Goal: Navigation & Orientation: Understand site structure

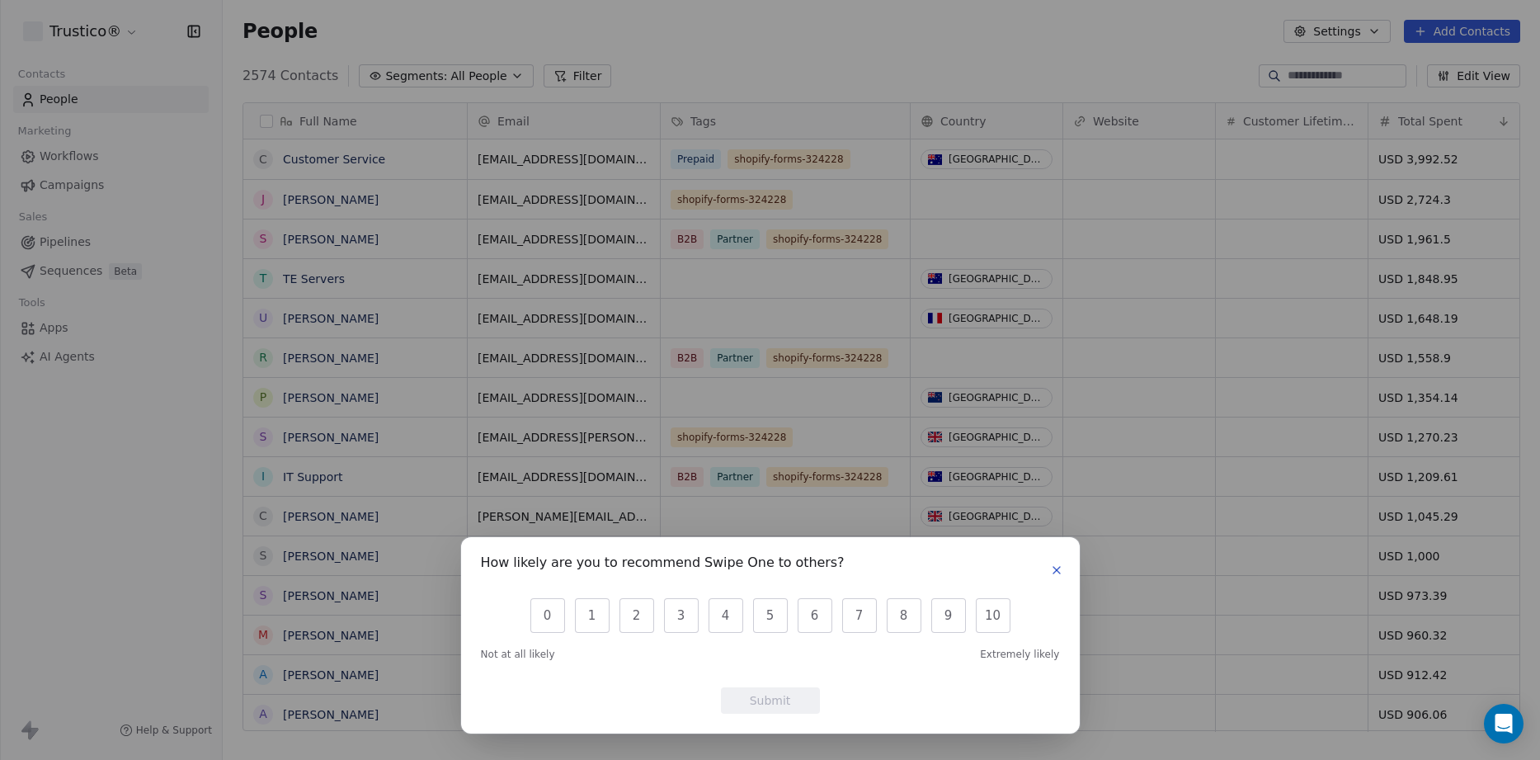
scroll to position [669, 1317]
click at [1058, 573] on icon "button" at bounding box center [1056, 569] width 13 height 13
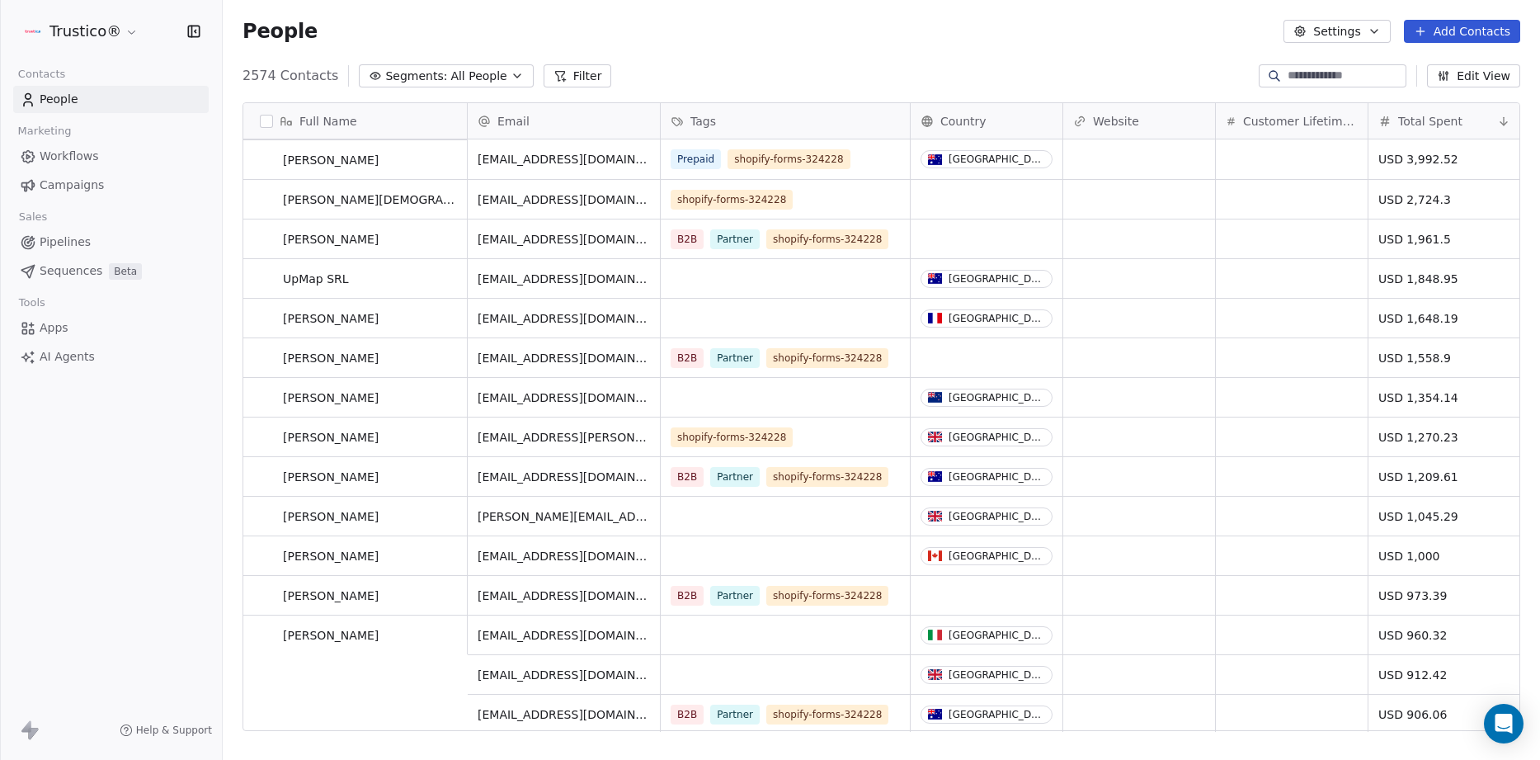
scroll to position [0, 0]
click at [93, 158] on span "Workflows" at bounding box center [69, 156] width 59 height 17
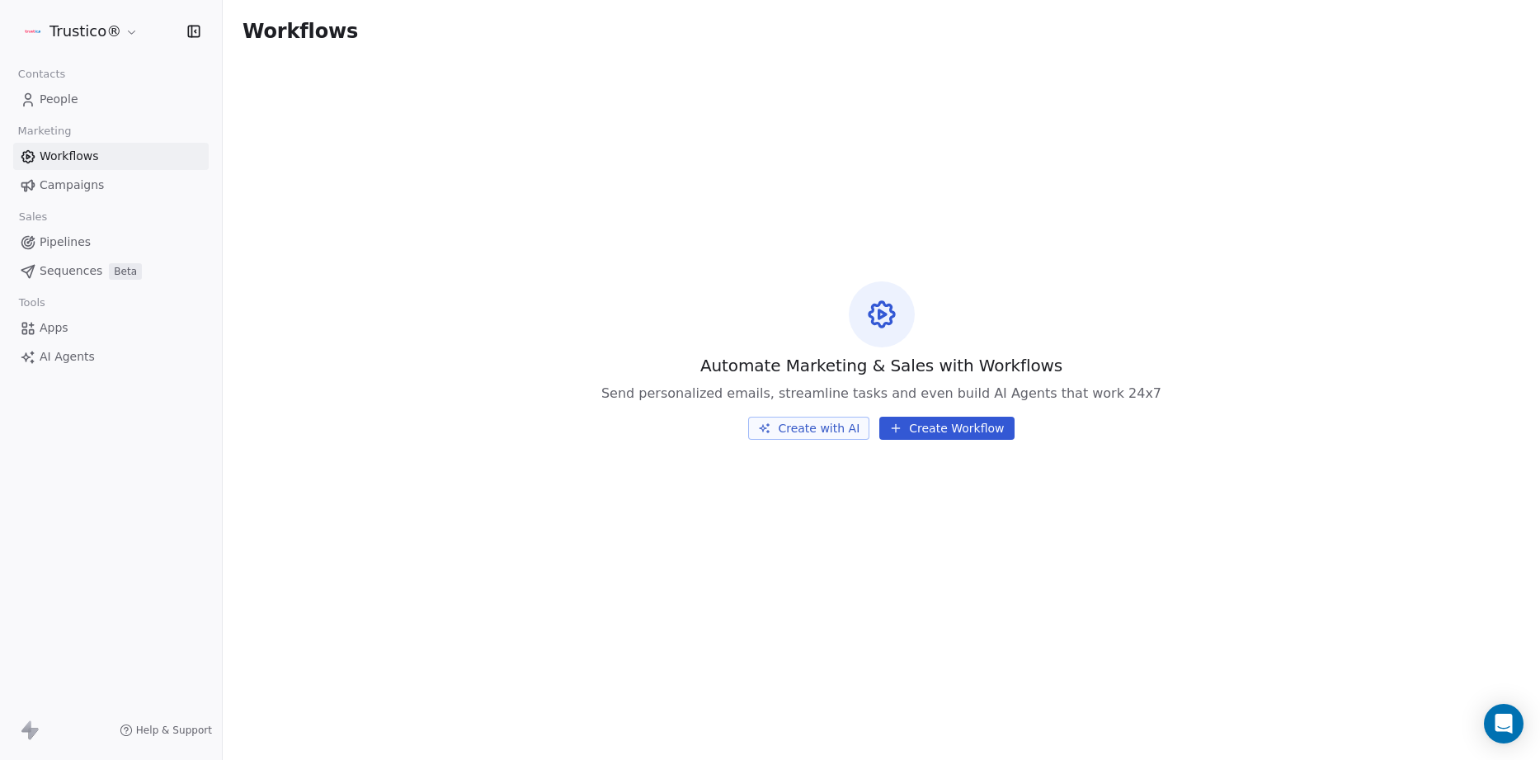
click at [52, 96] on span "People" at bounding box center [59, 99] width 39 height 17
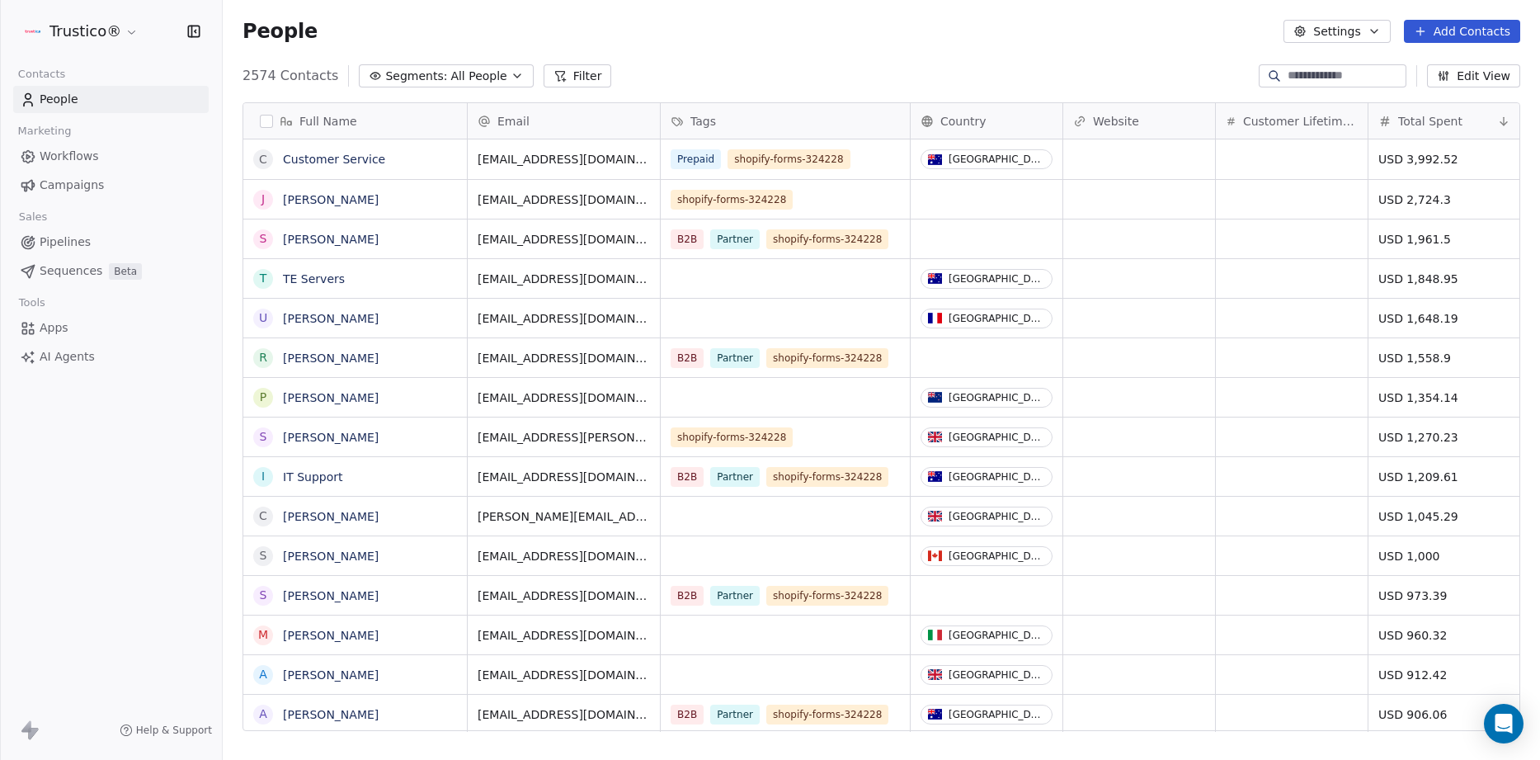
click at [1332, 31] on button "Settings" at bounding box center [1337, 31] width 106 height 23
click at [1131, 30] on html "Trustico® Contacts People Marketing Workflows Campaigns Sales Pipelines Sequenc…" at bounding box center [770, 380] width 1540 height 760
click at [70, 267] on span "Sequences" at bounding box center [71, 270] width 63 height 17
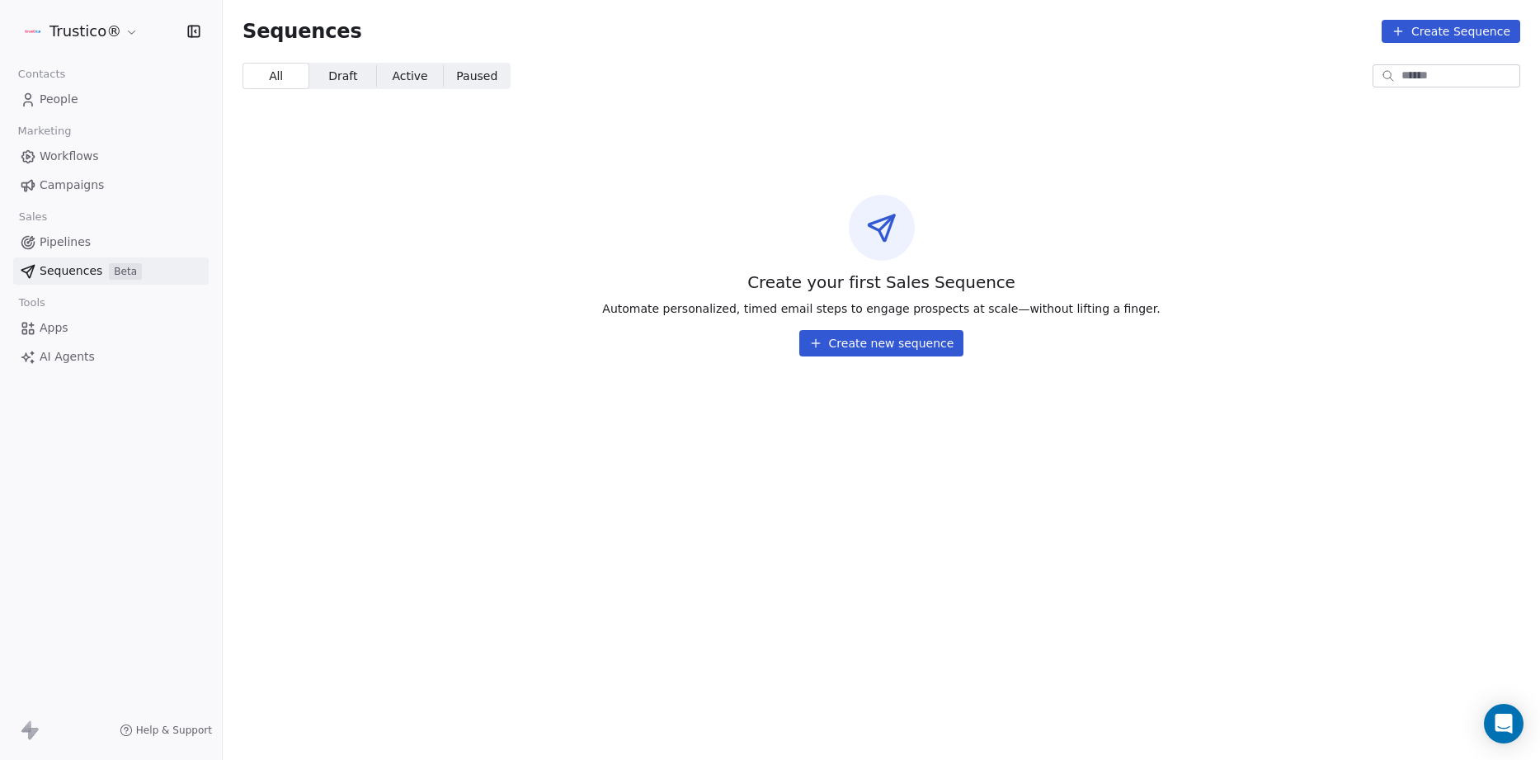
click at [49, 332] on span "Apps" at bounding box center [54, 327] width 29 height 17
